Goal: Task Accomplishment & Management: Manage account settings

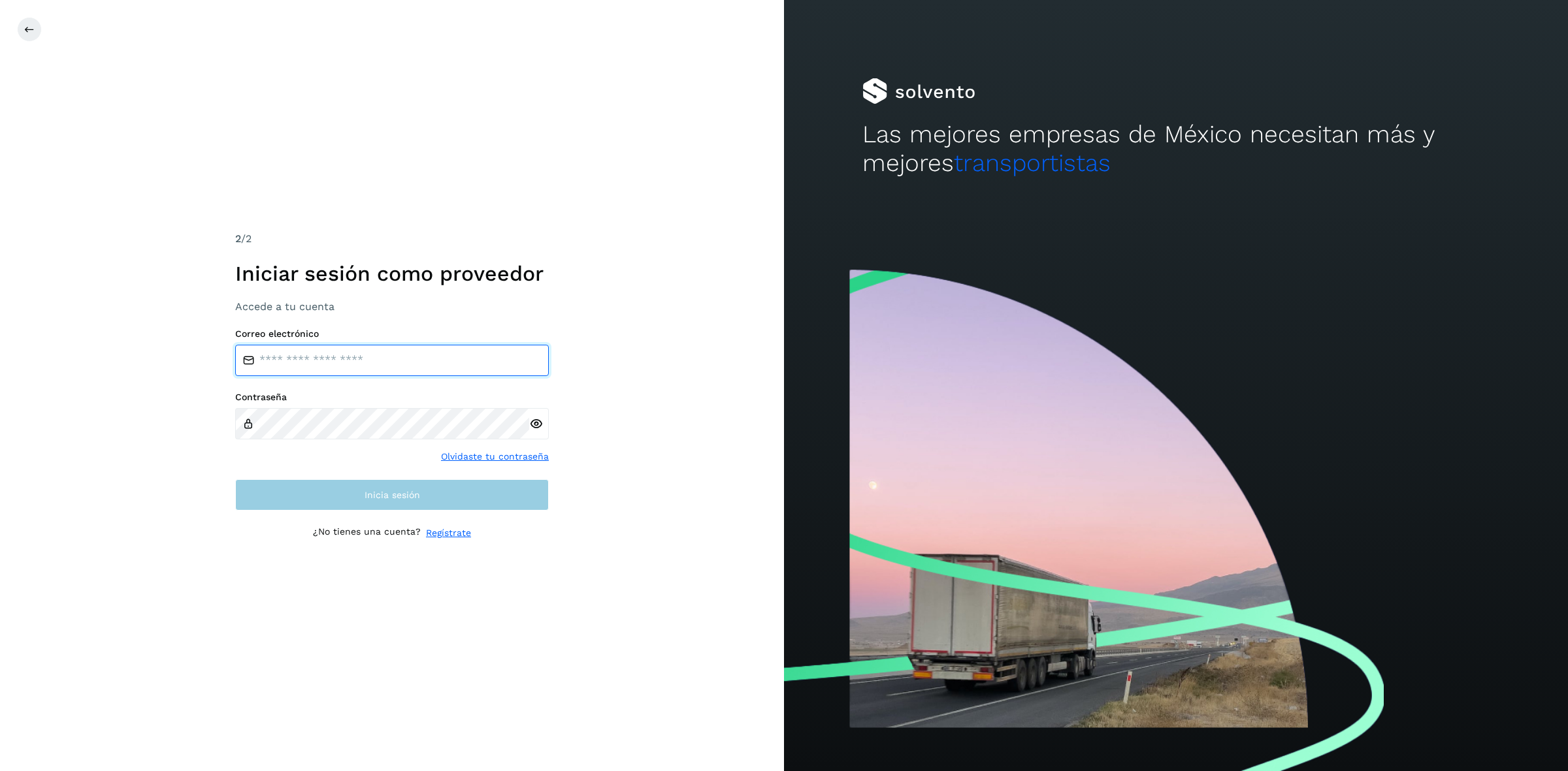
type input "**********"
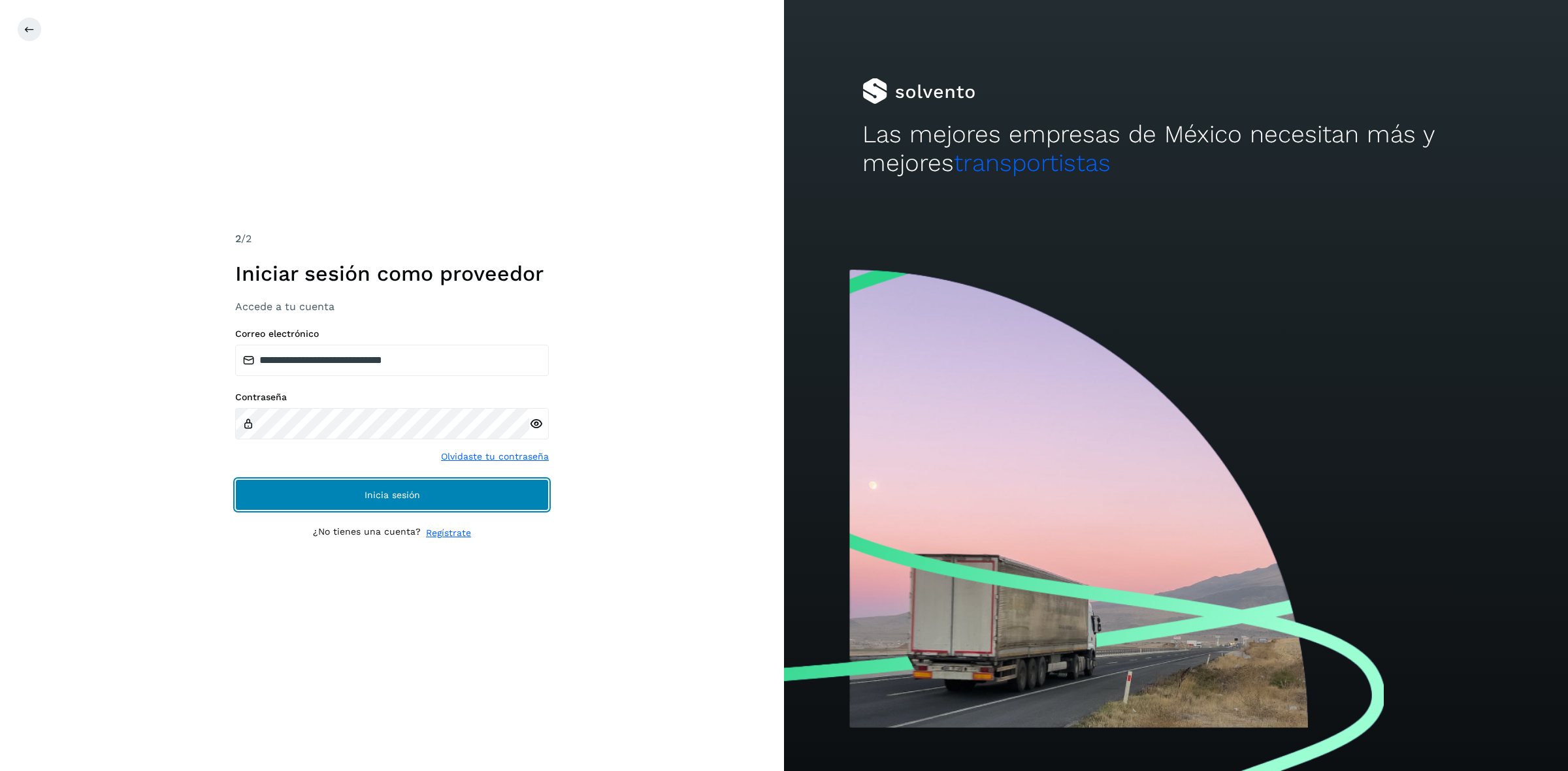
click at [380, 506] on button "Inicia sesión" at bounding box center [391, 495] width 313 height 31
click at [375, 493] on span "Inicia sesión" at bounding box center [392, 496] width 55 height 9
click at [389, 498] on span "Inicia sesión" at bounding box center [392, 496] width 55 height 9
click at [392, 497] on span "Inicia sesión" at bounding box center [392, 496] width 55 height 9
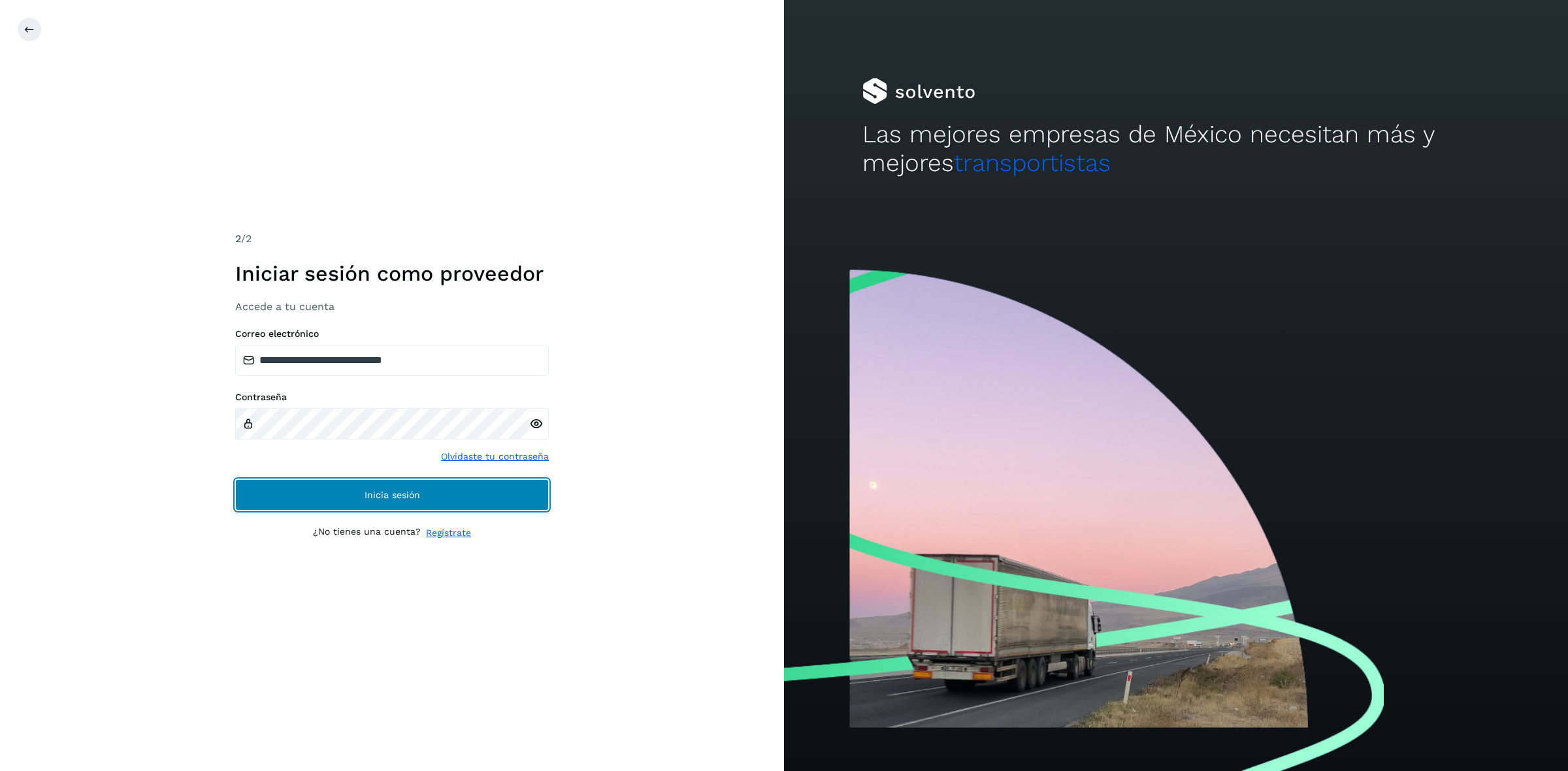
click at [392, 497] on span "Inicia sesión" at bounding box center [392, 496] width 55 height 9
